Goal: Find specific page/section: Find specific page/section

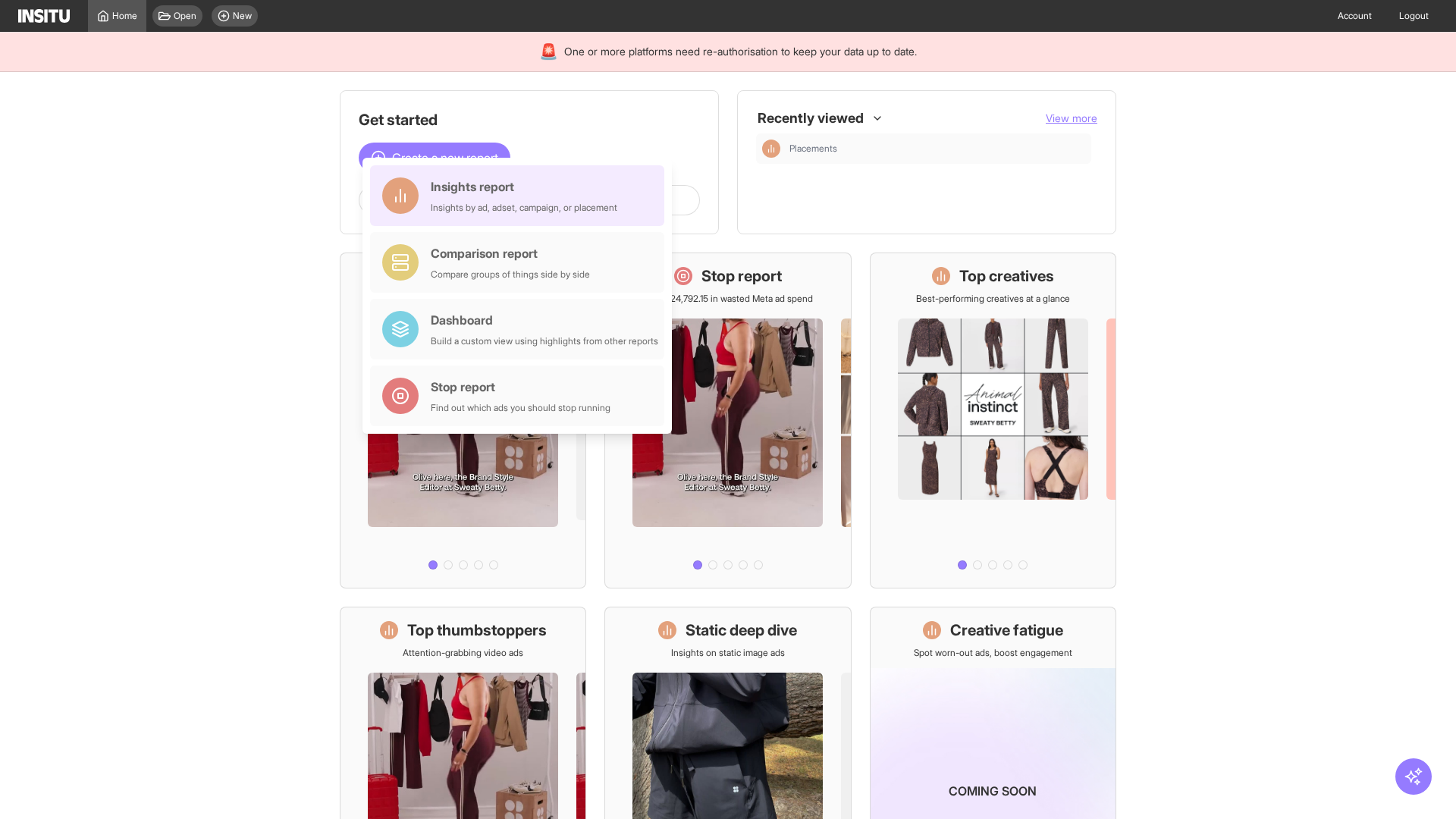
click at [521, 196] on div "Insights report Insights by ad, adset, campaign, or placement" at bounding box center [524, 196] width 186 height 37
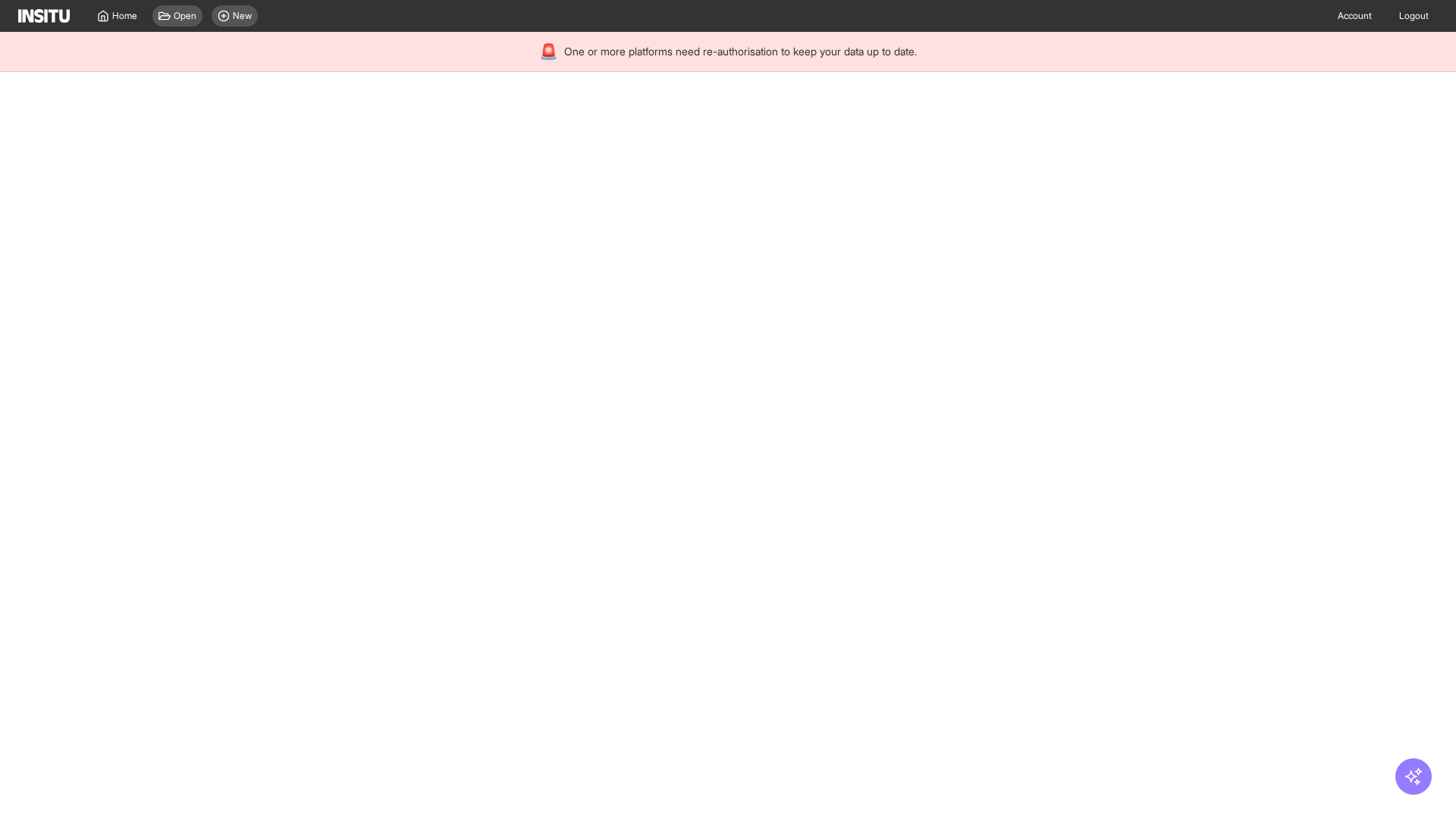
select select "**"
